Goal: Task Accomplishment & Management: Use online tool/utility

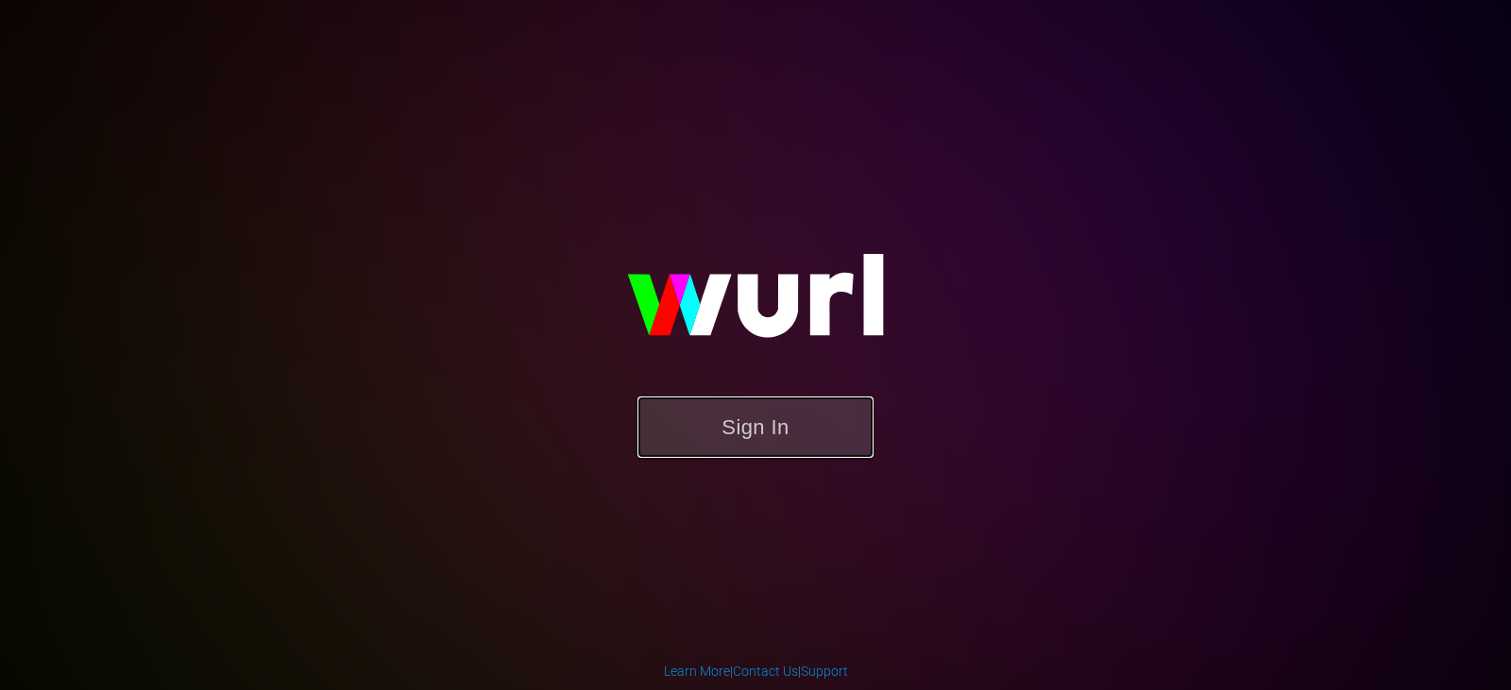
click at [723, 432] on button "Sign In" at bounding box center [756, 427] width 236 height 61
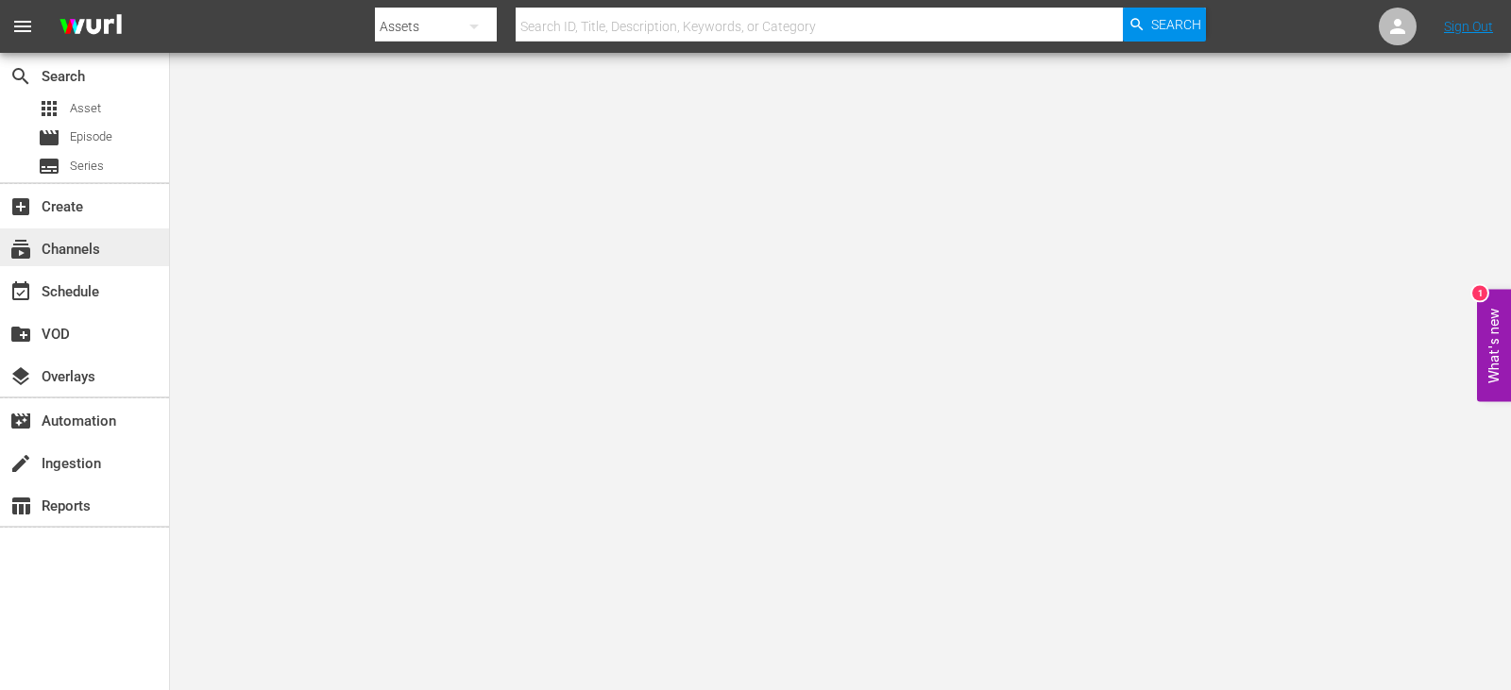
click at [31, 245] on span "subscriptions" at bounding box center [20, 249] width 23 height 23
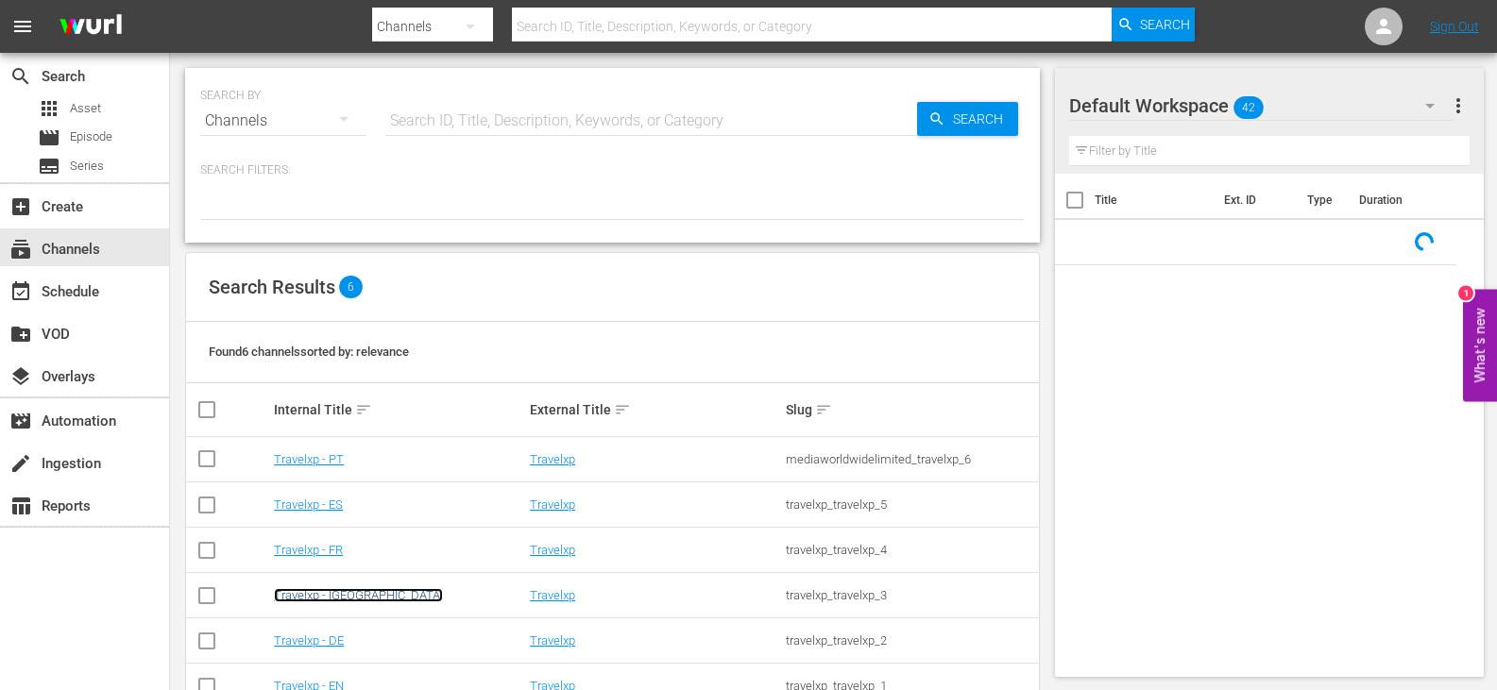
click at [319, 600] on link "Travelxp - [GEOGRAPHIC_DATA]" at bounding box center [358, 595] width 169 height 14
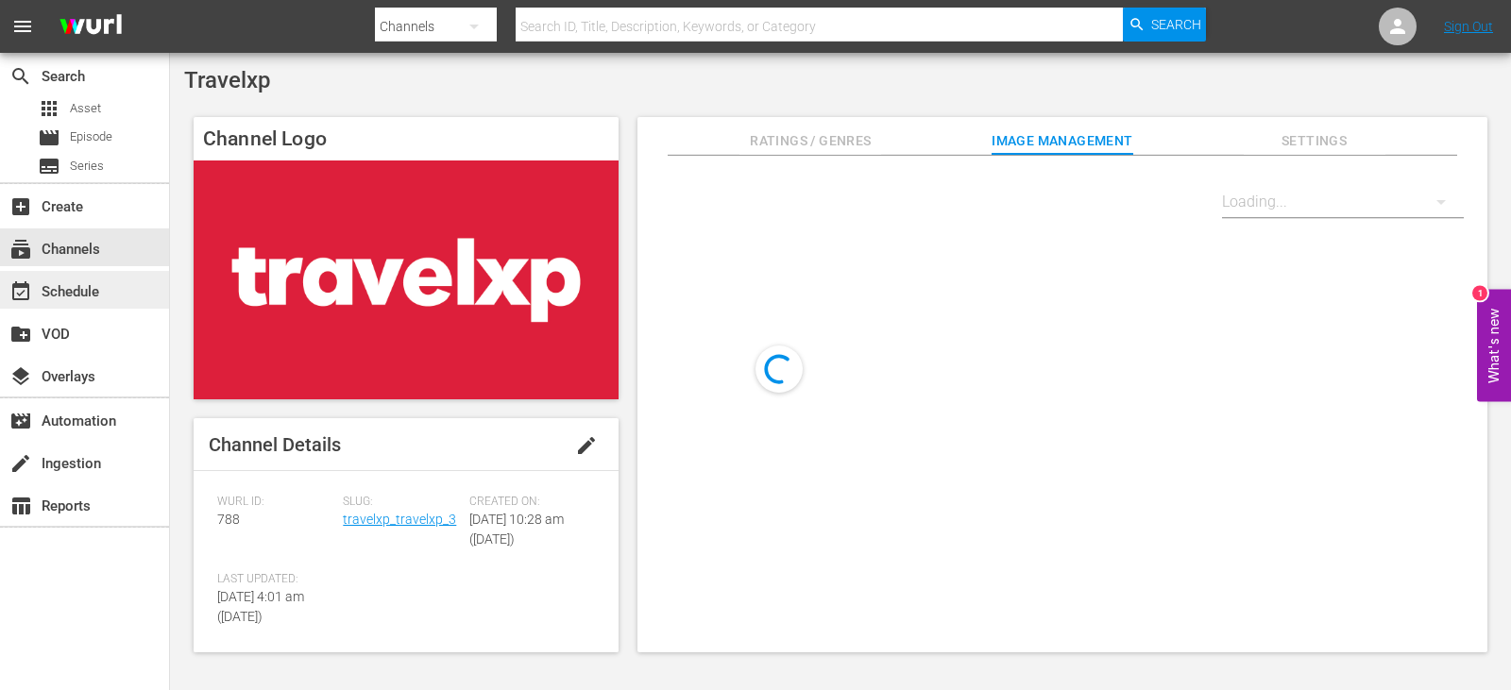
click at [68, 290] on div "event_available Schedule" at bounding box center [53, 289] width 106 height 17
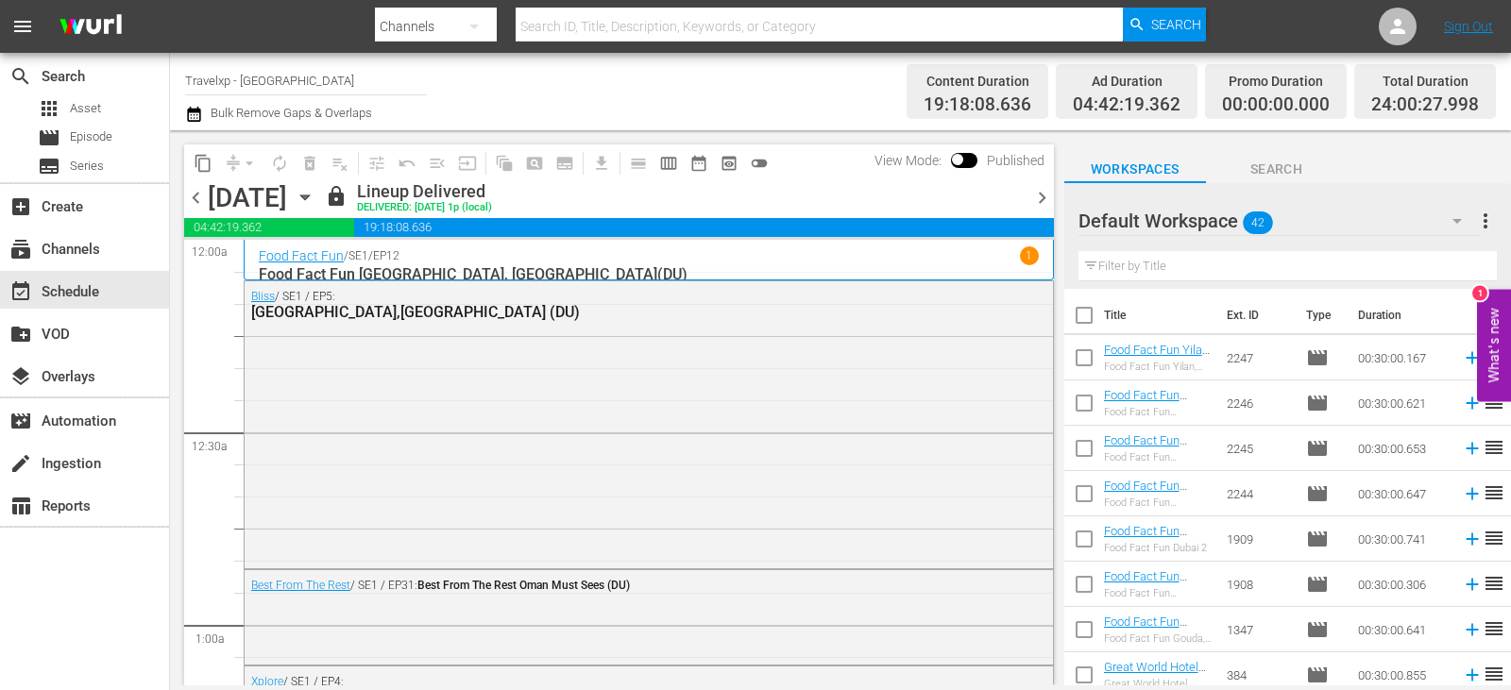
click at [1046, 190] on span "chevron_right" at bounding box center [1042, 198] width 24 height 24
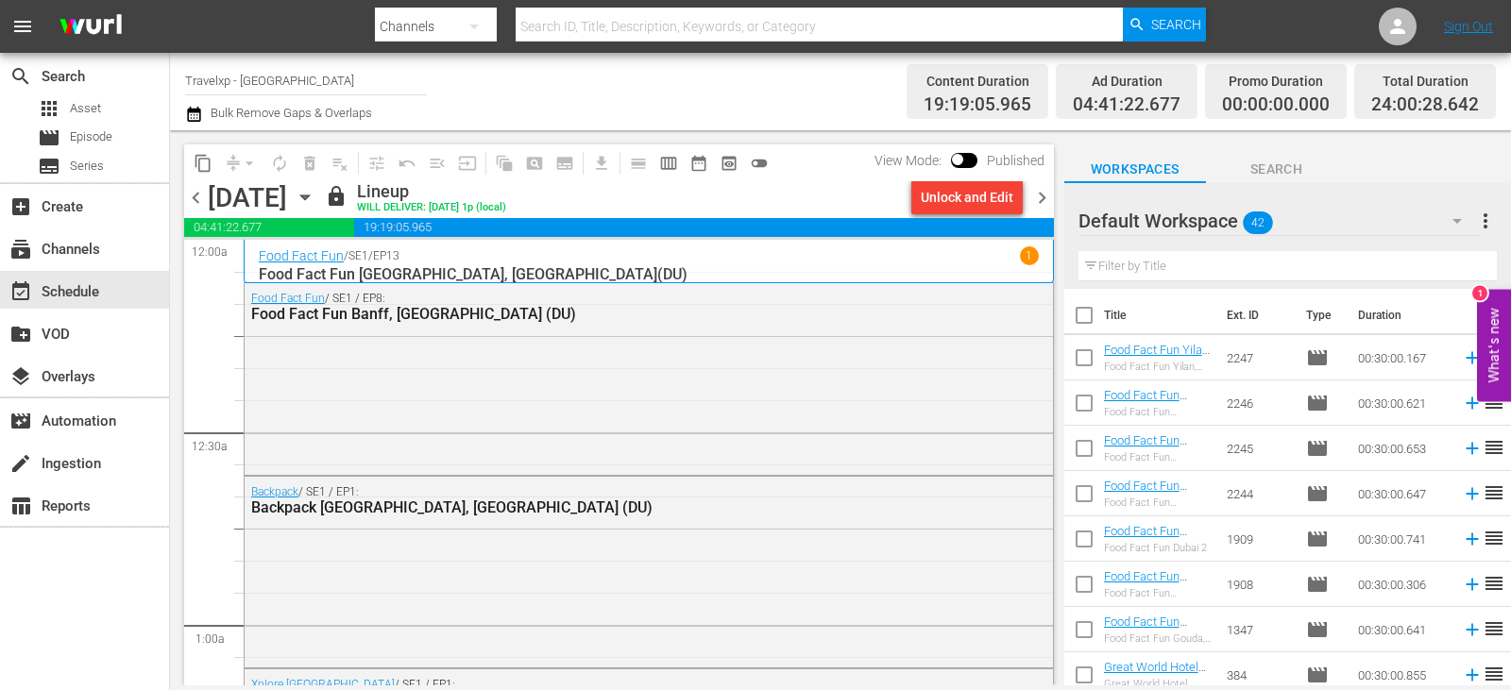
click at [315, 199] on icon "button" at bounding box center [305, 197] width 21 height 21
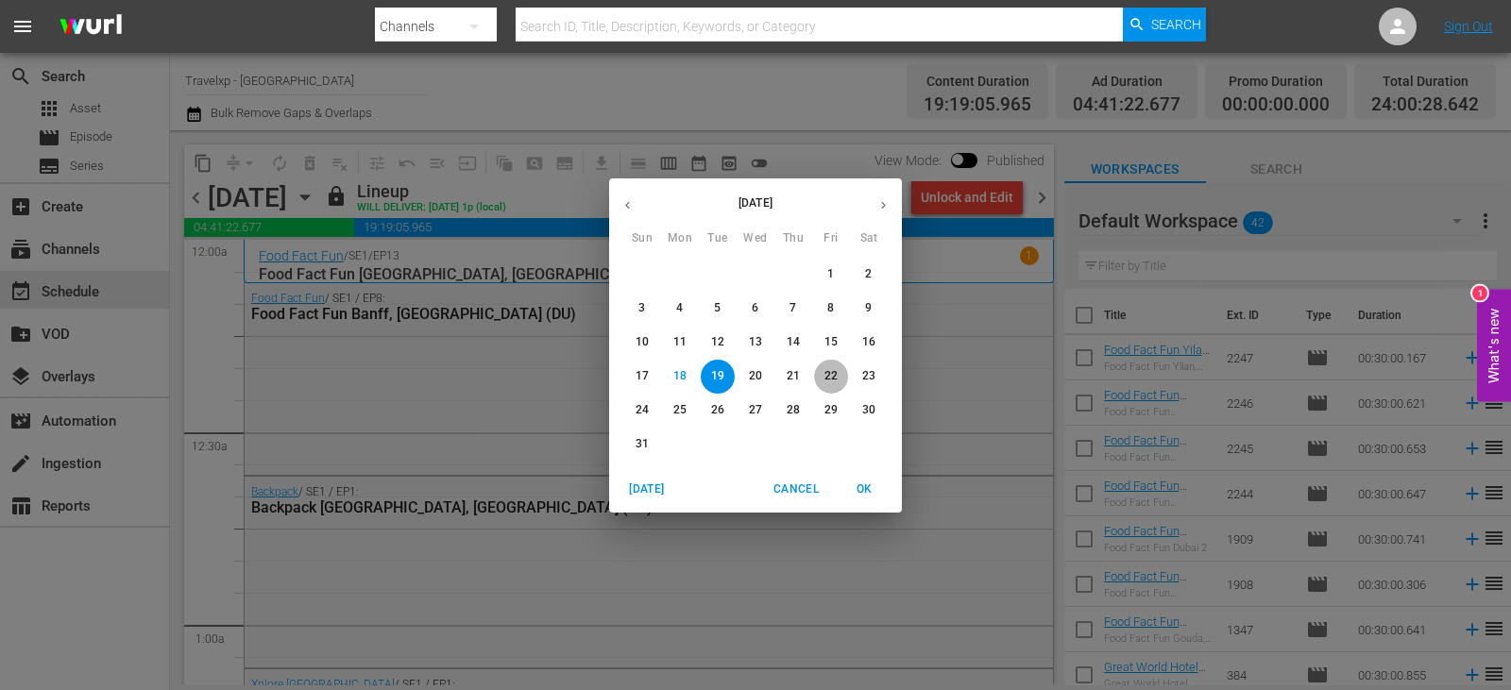
click at [836, 368] on p "22" at bounding box center [831, 376] width 13 height 16
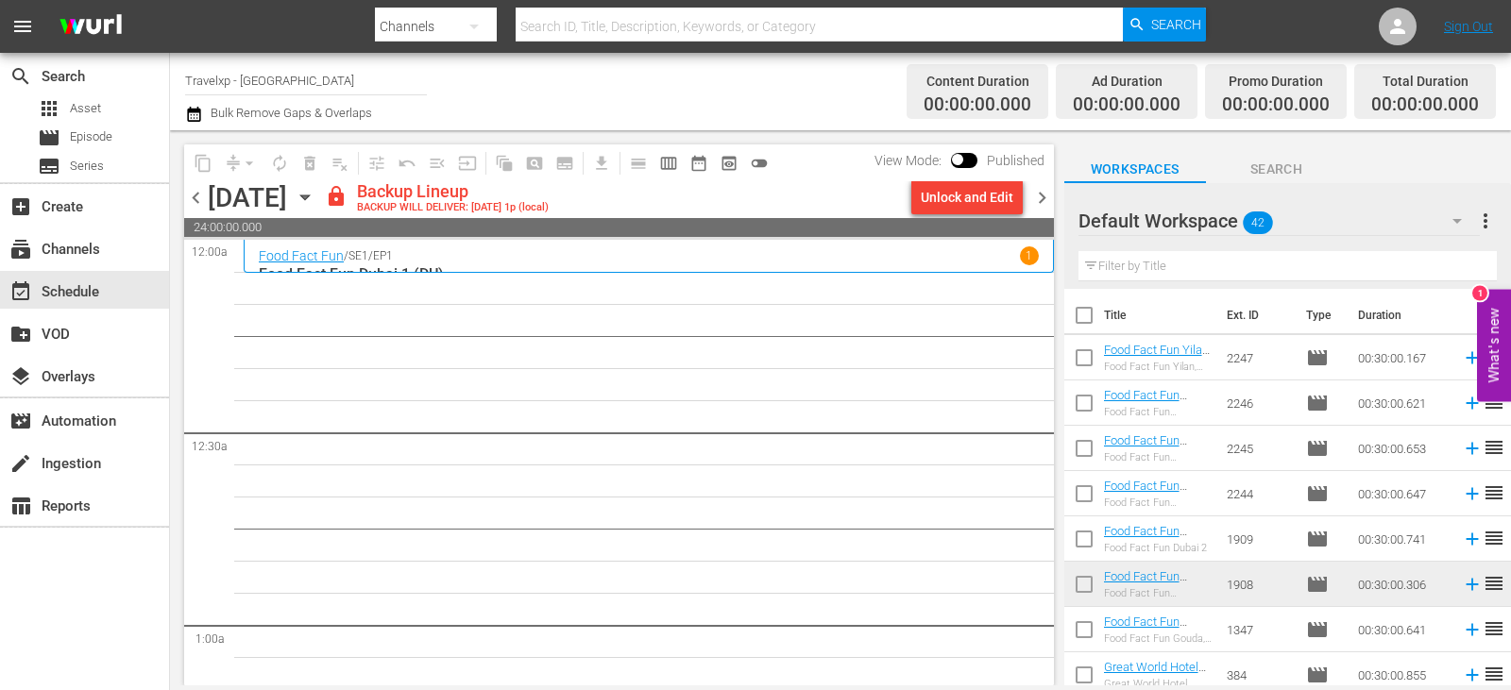
click at [315, 194] on icon "button" at bounding box center [305, 197] width 21 height 21
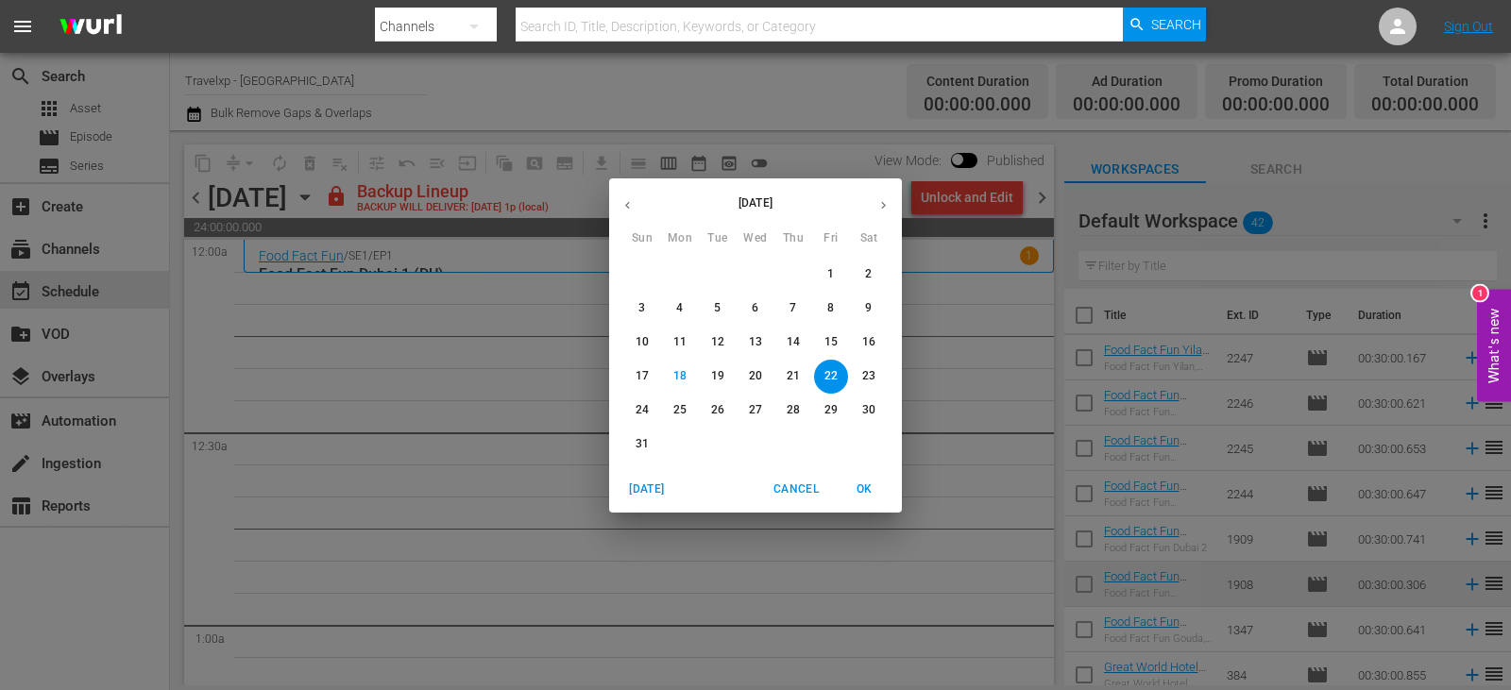
click at [760, 375] on p "20" at bounding box center [755, 376] width 13 height 16
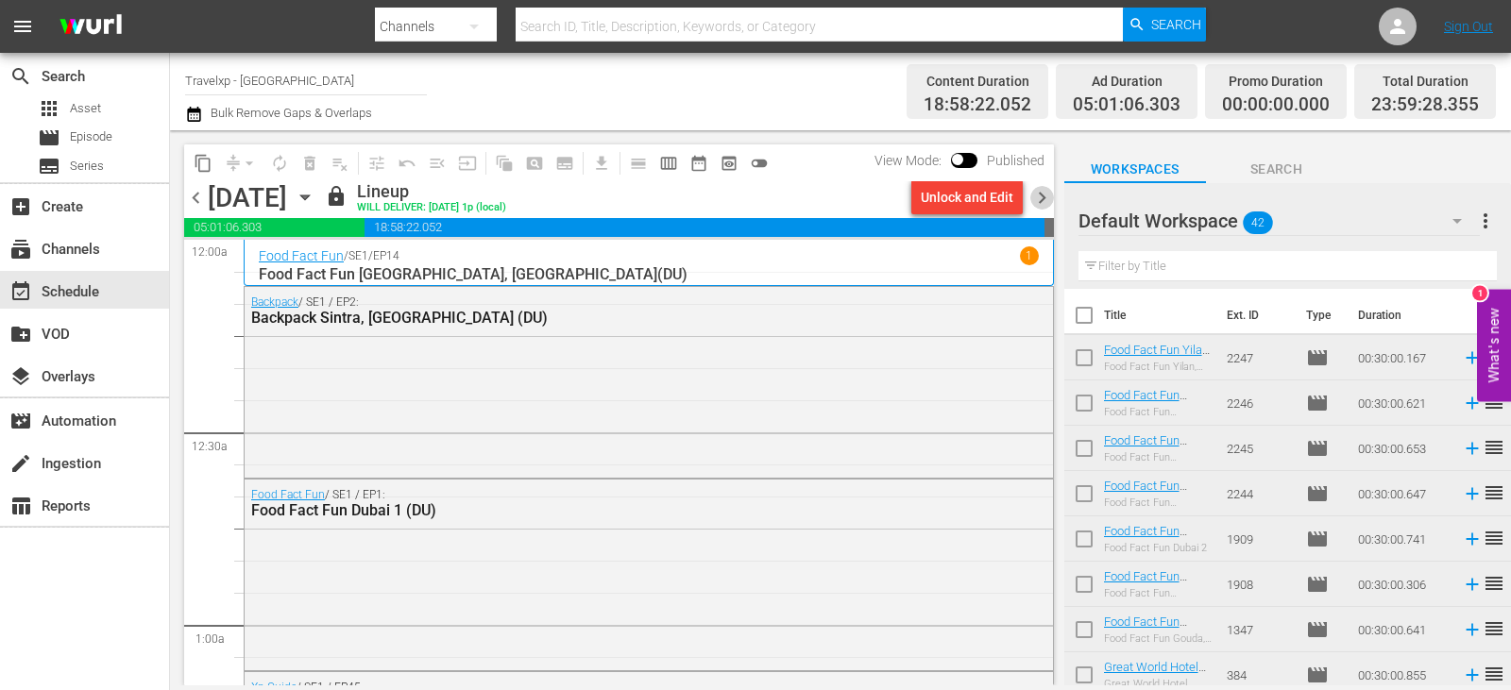
click at [1036, 193] on span "chevron_right" at bounding box center [1042, 198] width 24 height 24
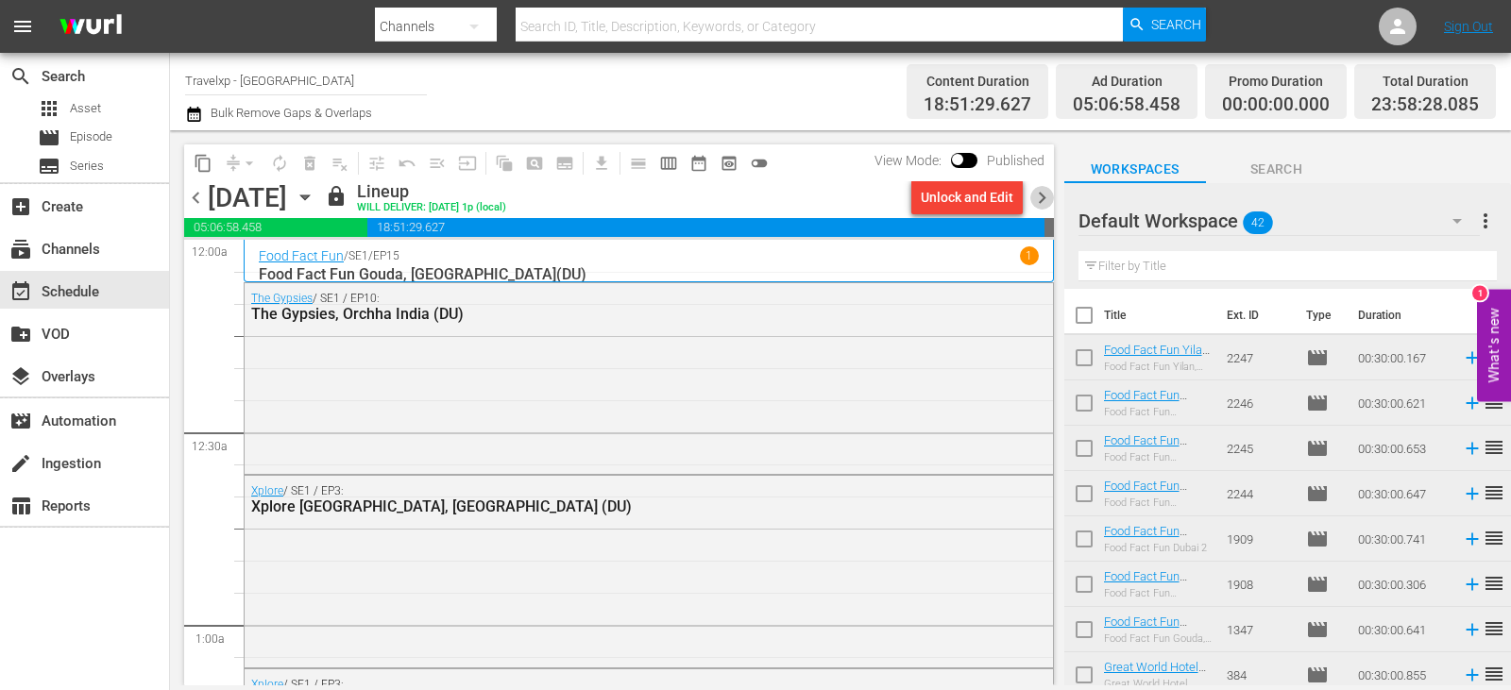
click at [1035, 197] on span "chevron_right" at bounding box center [1042, 198] width 24 height 24
